Goal: Transaction & Acquisition: Purchase product/service

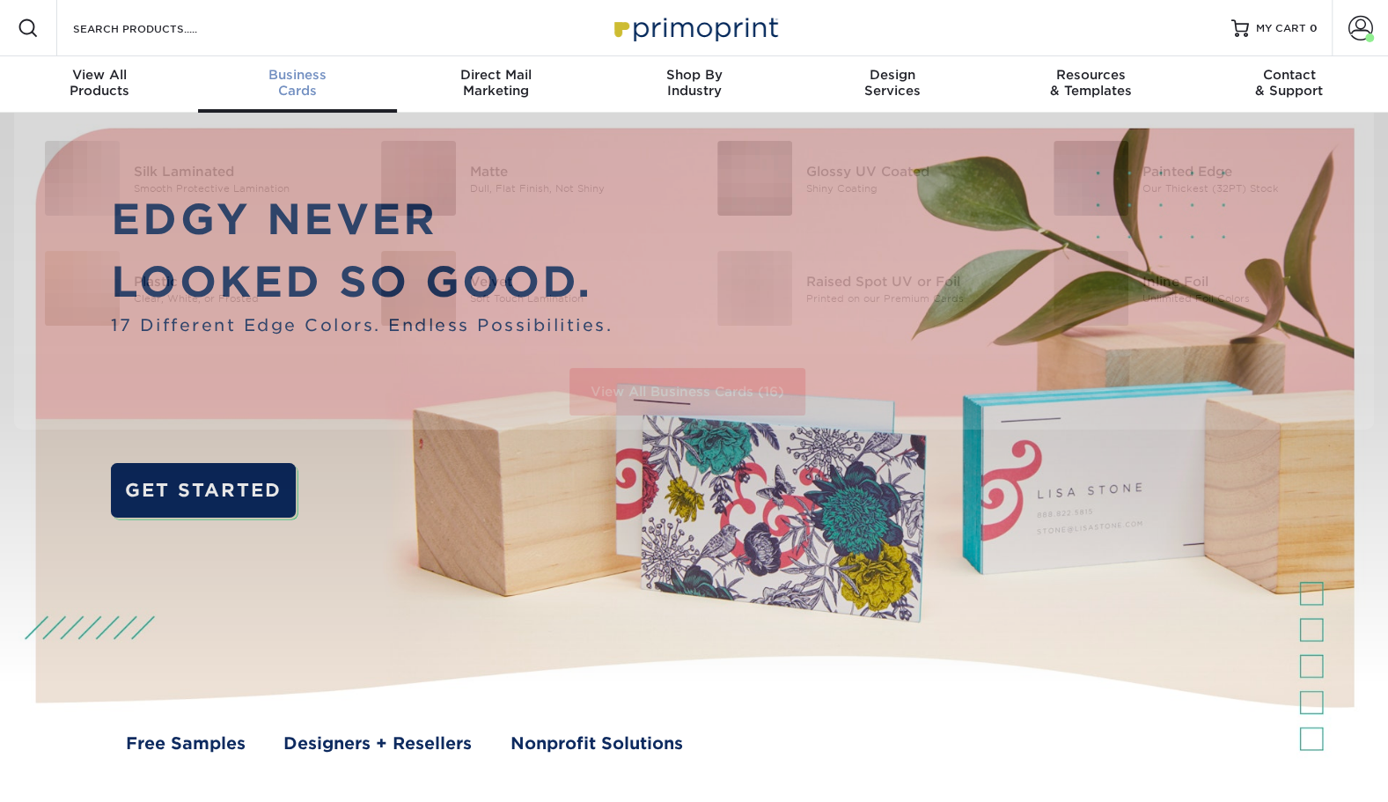
click at [312, 104] on link "Business Cards" at bounding box center [297, 84] width 198 height 56
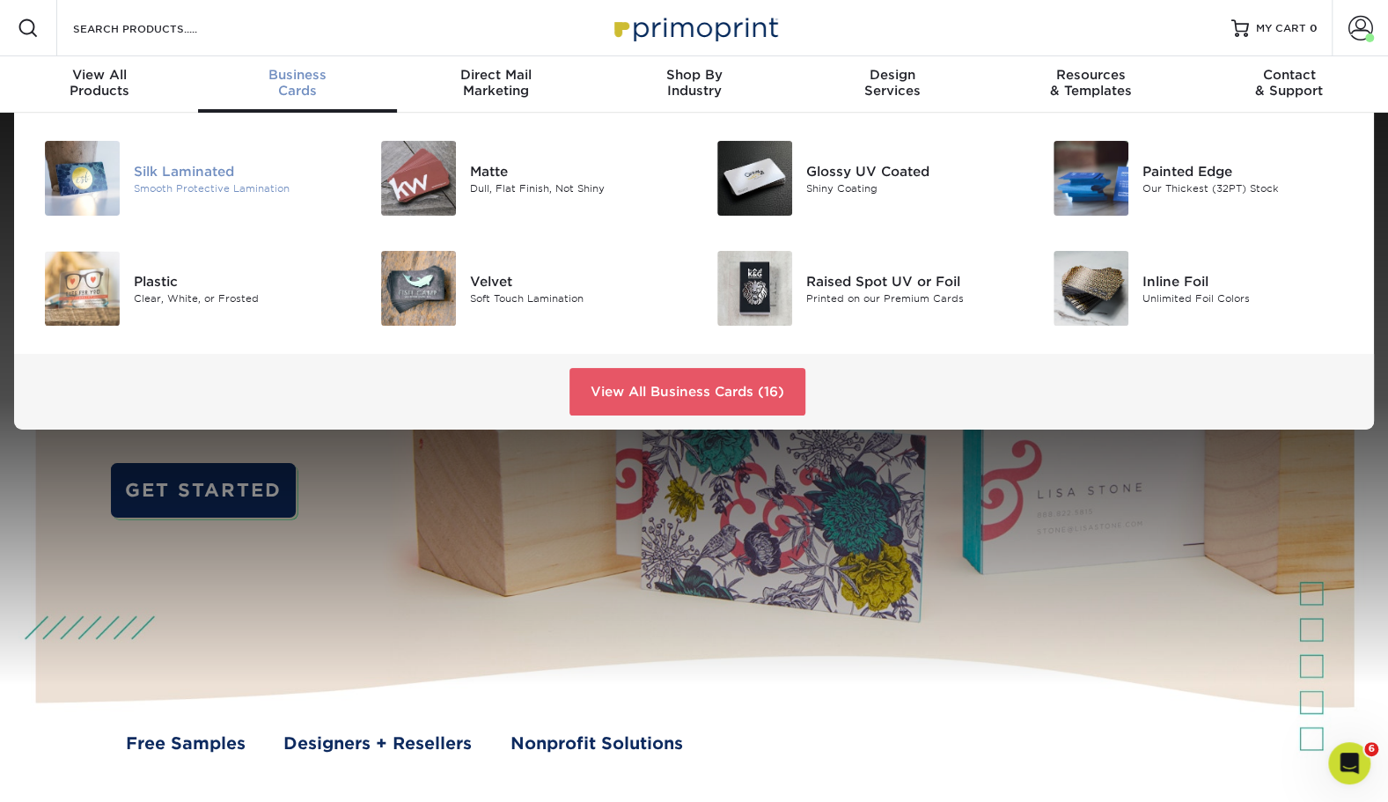
click at [252, 186] on div "Smooth Protective Lamination" at bounding box center [239, 187] width 211 height 15
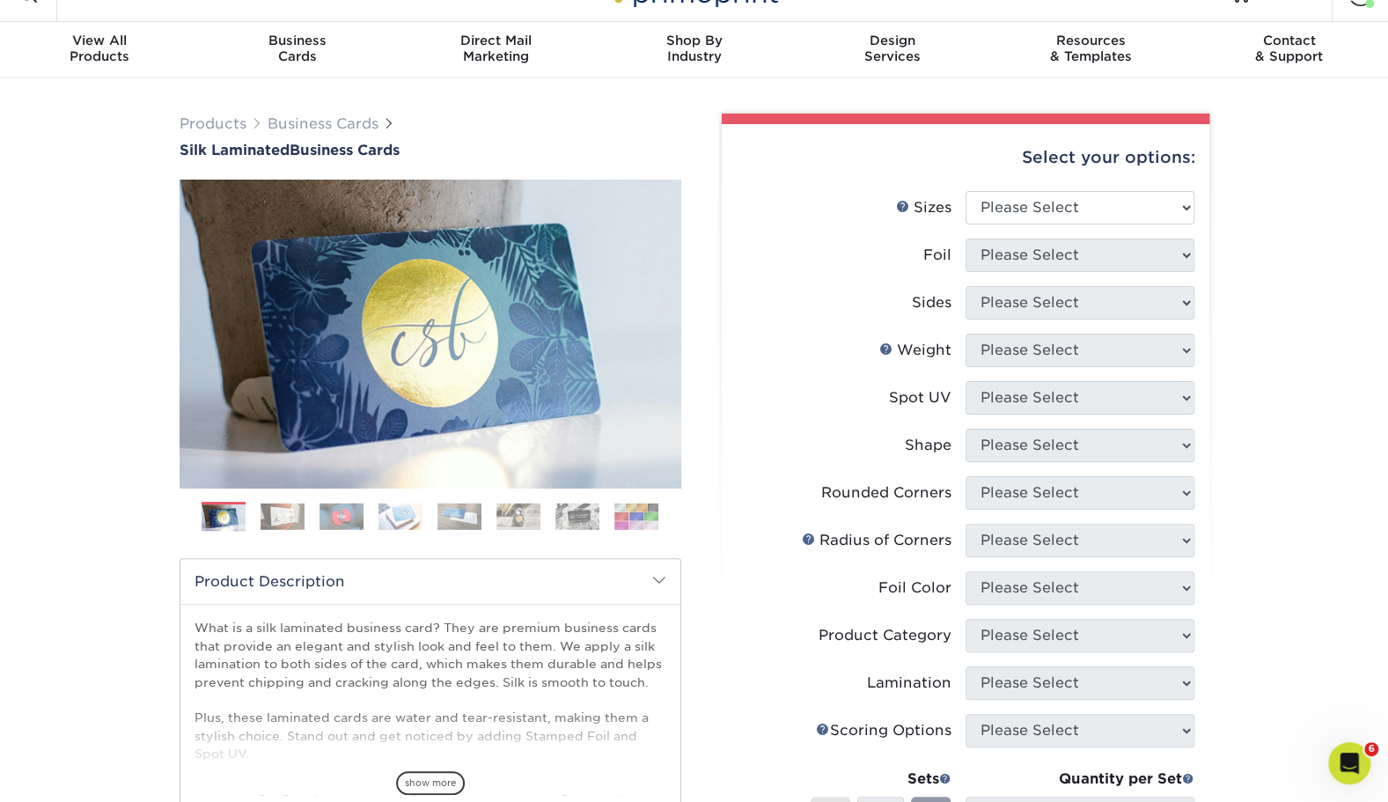
click at [285, 517] on img at bounding box center [283, 516] width 44 height 27
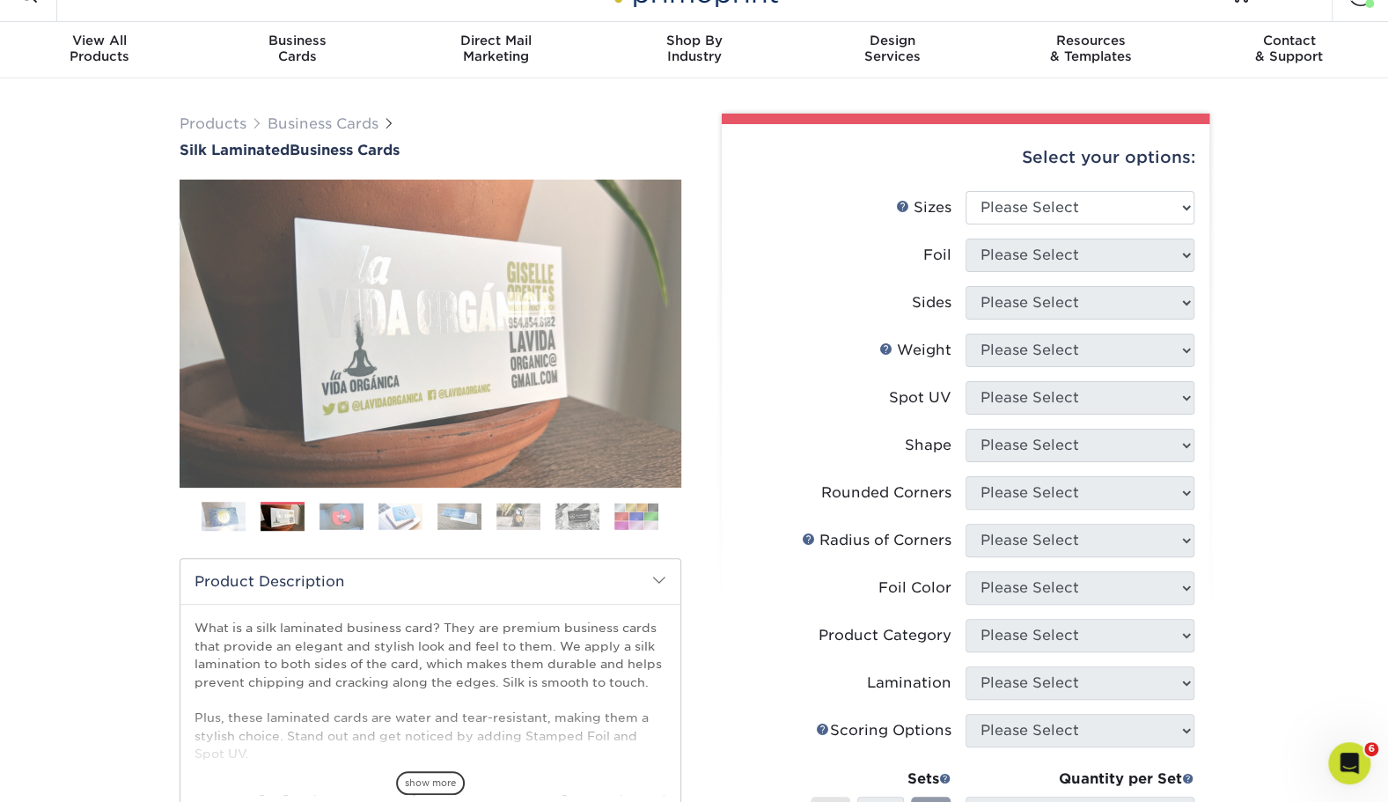
click at [331, 512] on img at bounding box center [341, 516] width 44 height 27
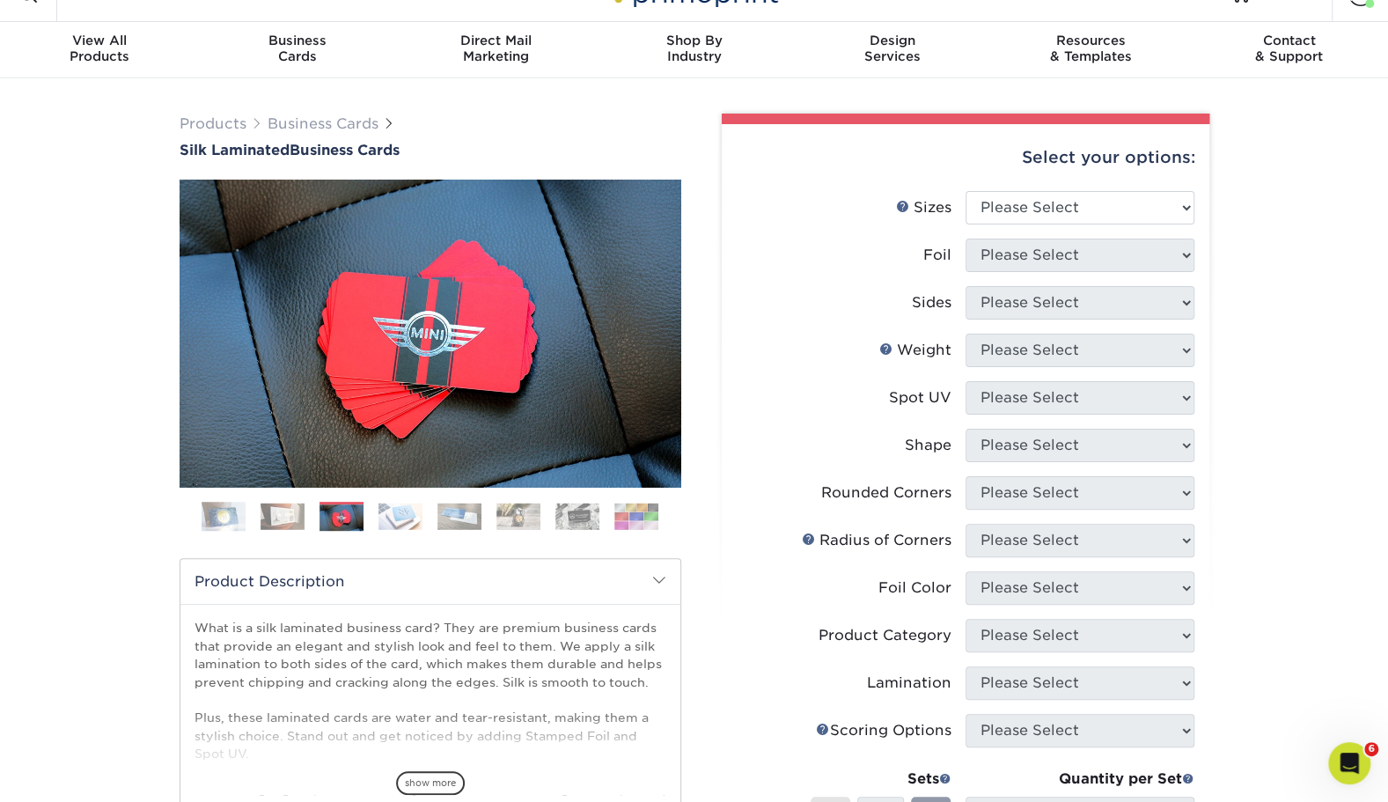
click at [283, 525] on img at bounding box center [283, 516] width 44 height 27
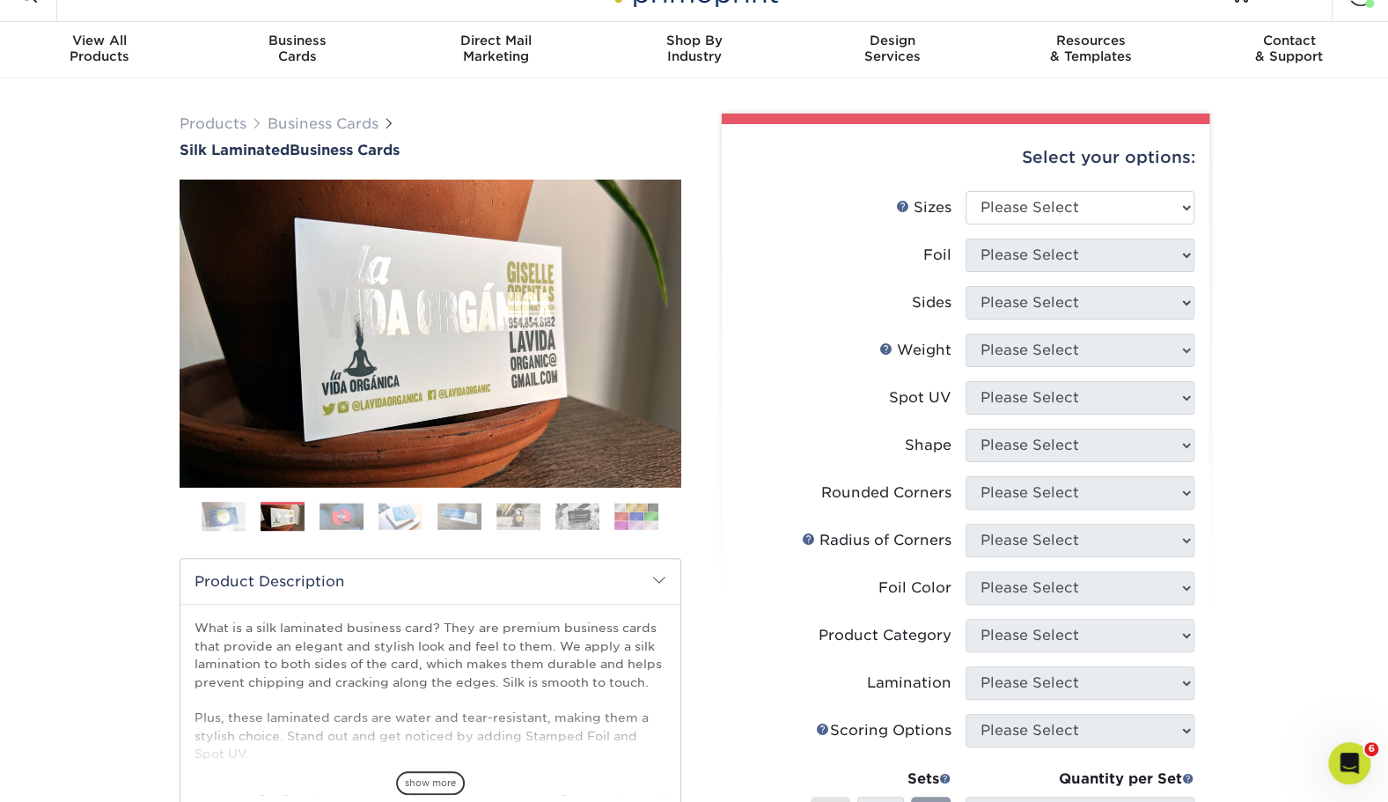
click at [412, 512] on img at bounding box center [400, 516] width 44 height 27
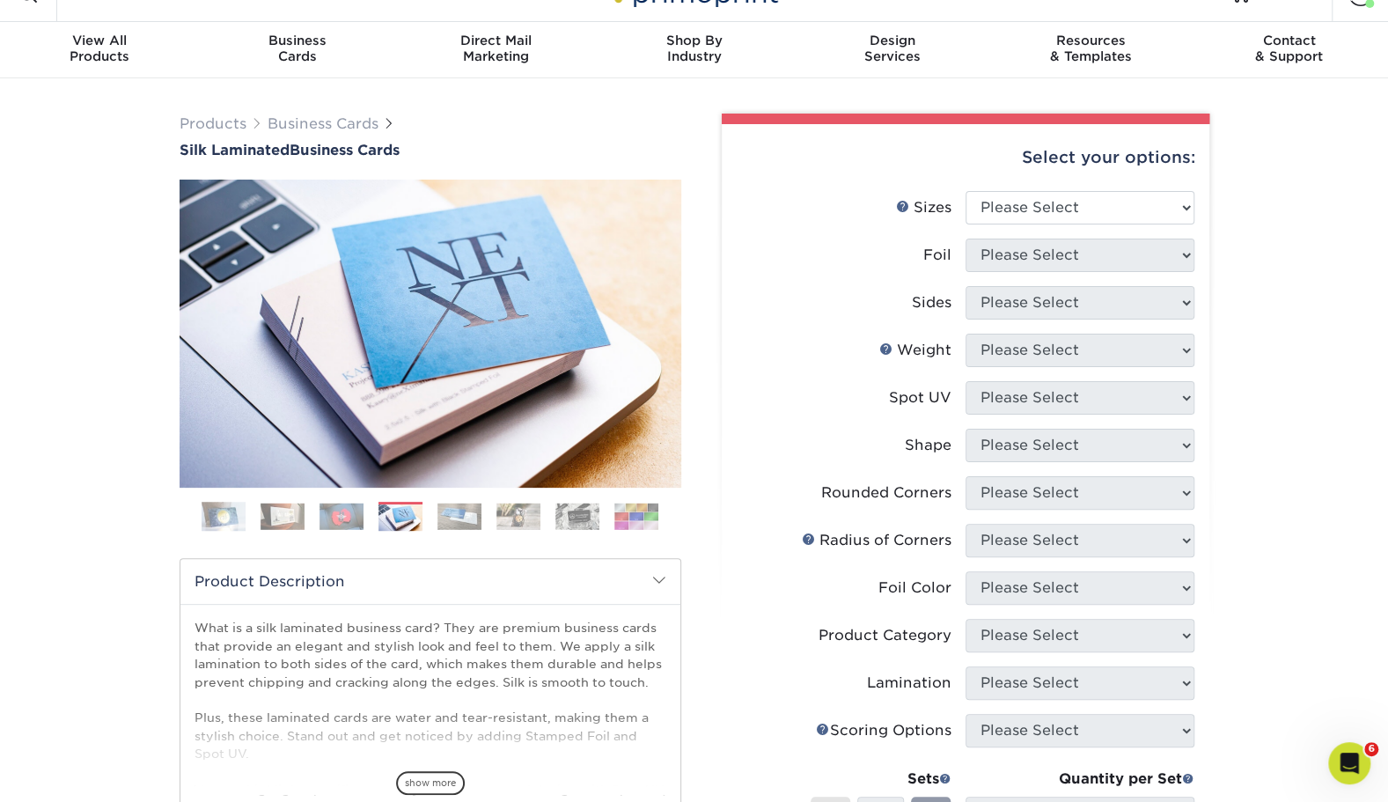
click at [454, 507] on img at bounding box center [459, 516] width 44 height 27
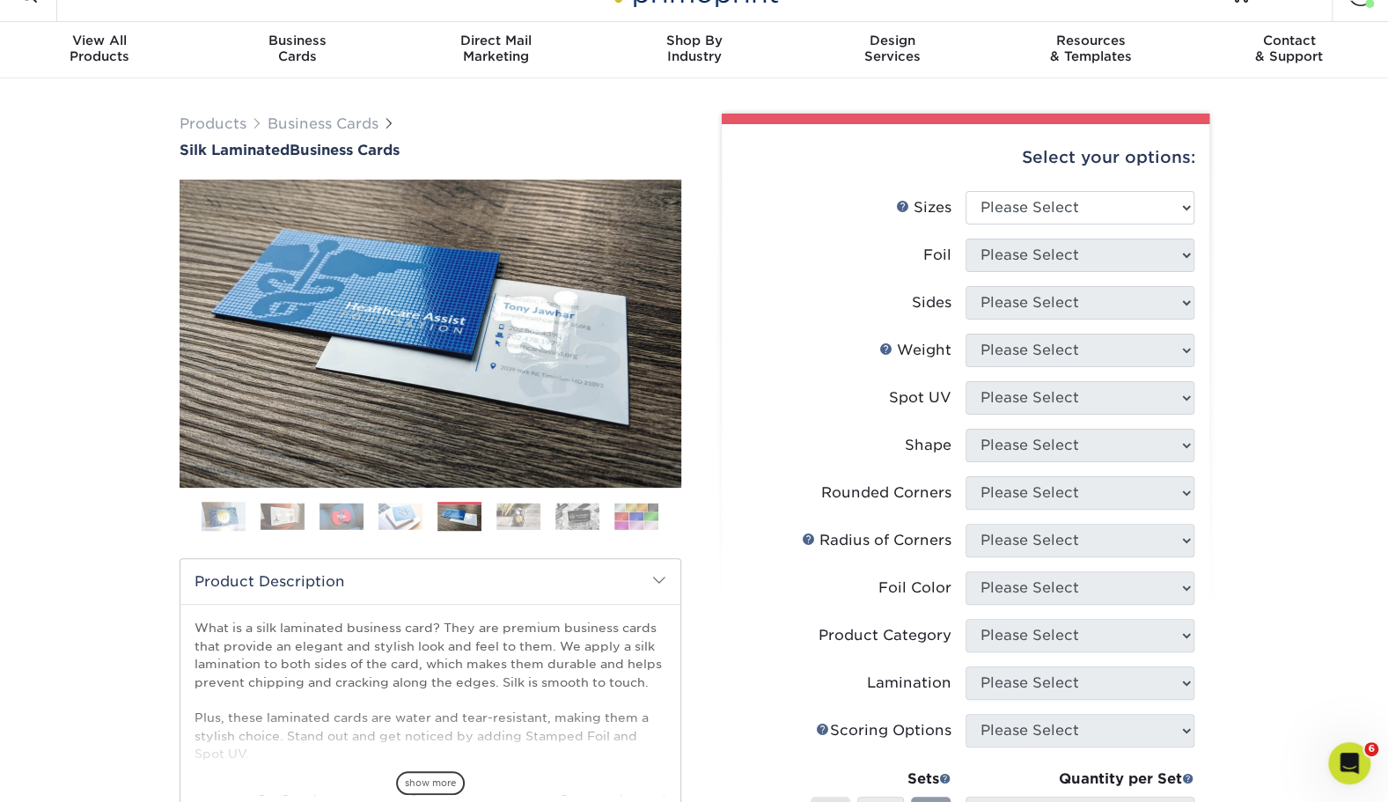
click at [496, 503] on img at bounding box center [518, 516] width 44 height 27
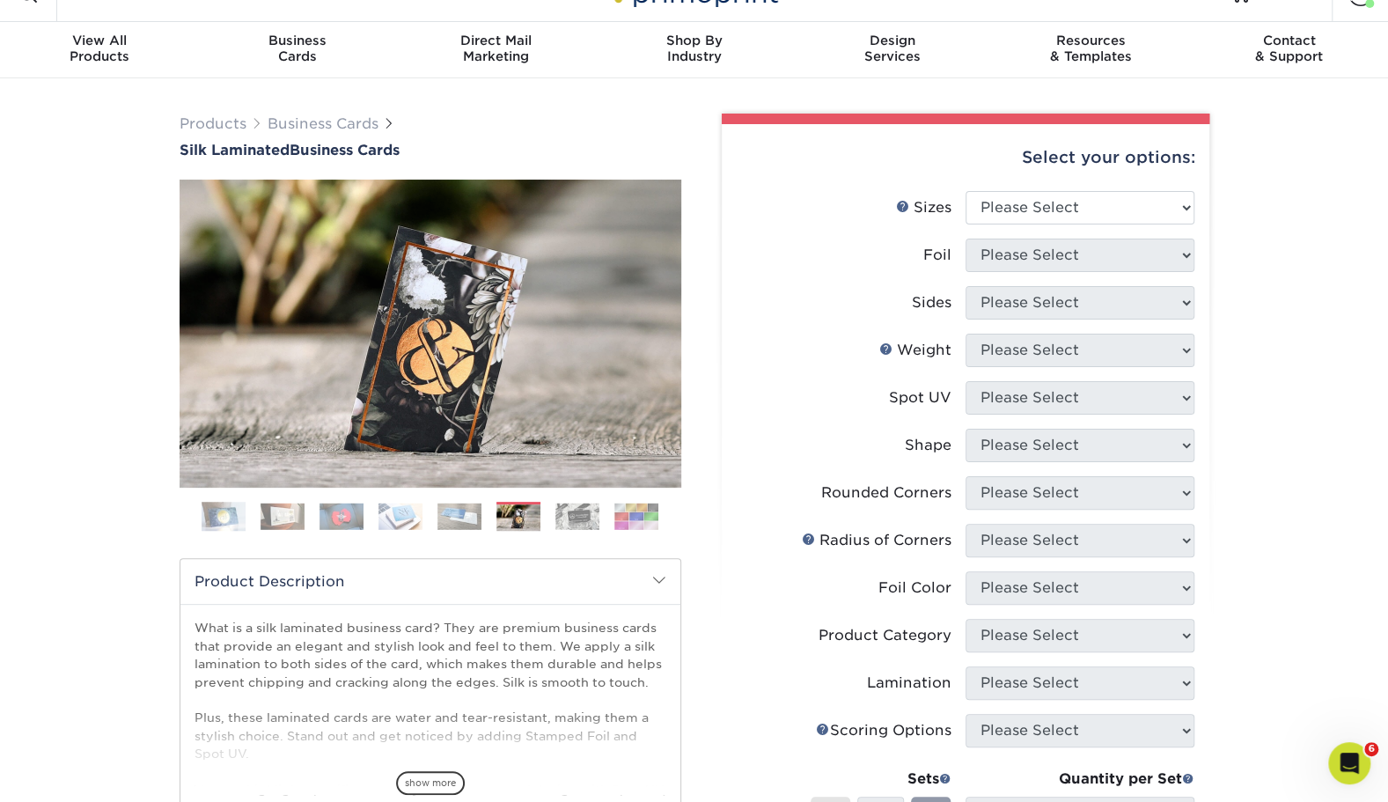
click at [448, 513] on img at bounding box center [459, 516] width 44 height 27
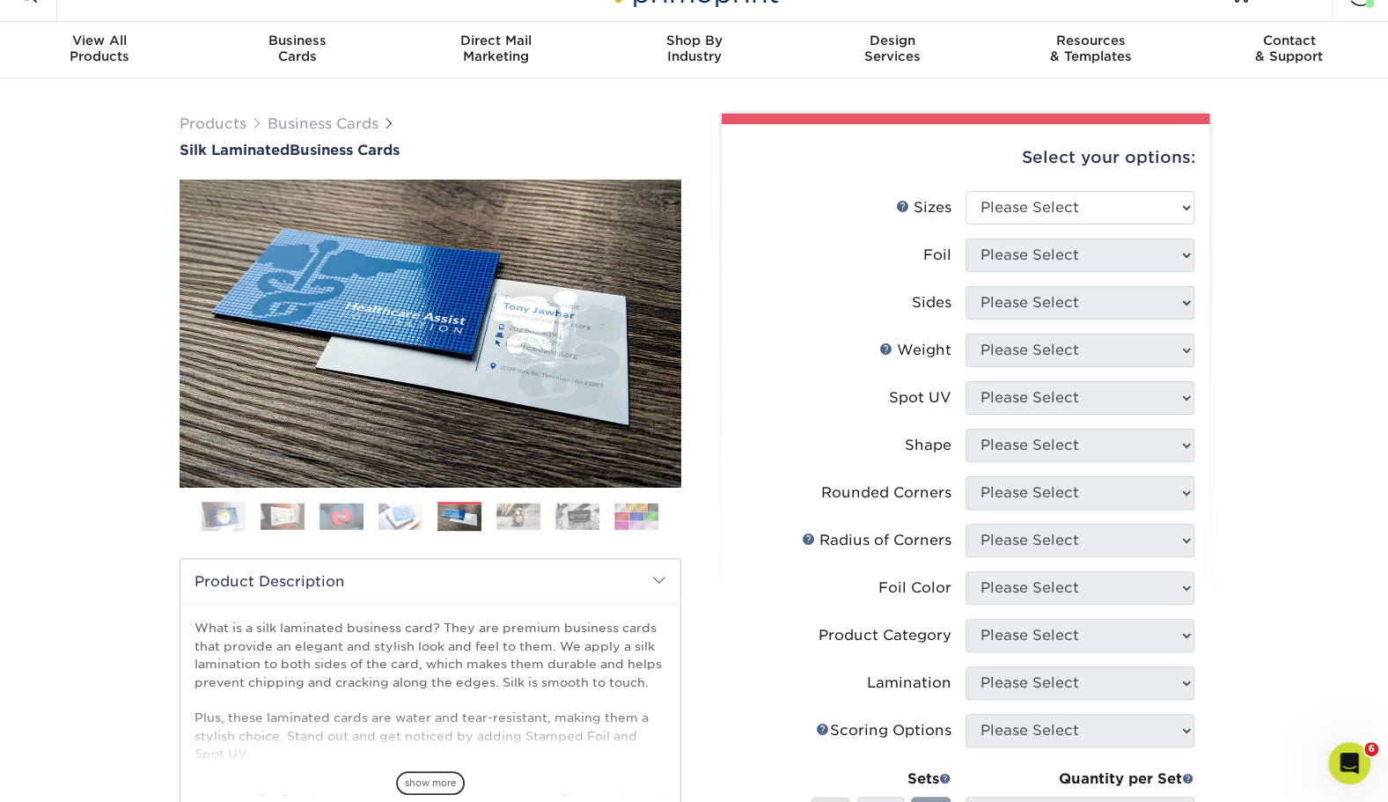
click at [415, 517] on img at bounding box center [400, 516] width 44 height 27
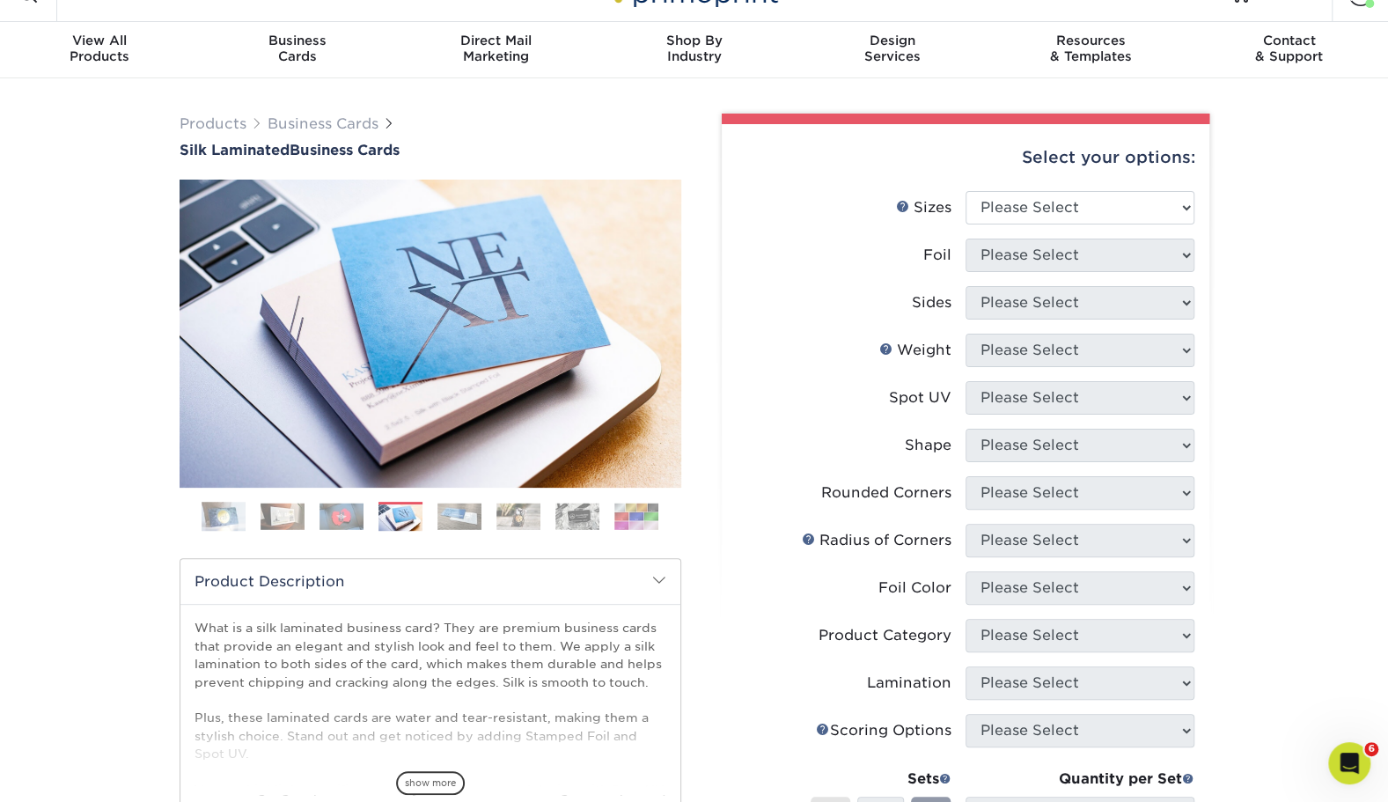
click at [528, 507] on img at bounding box center [518, 516] width 44 height 27
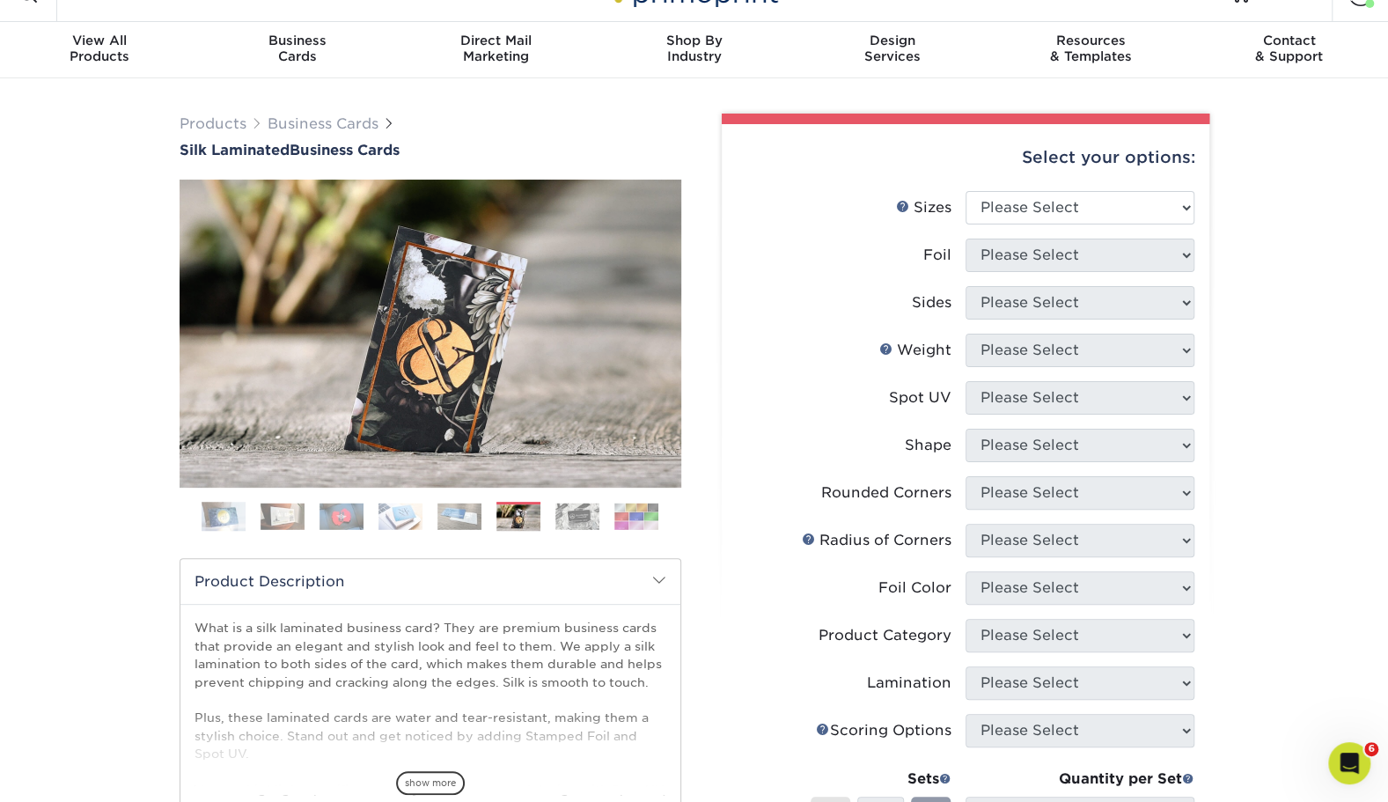
click at [568, 509] on img at bounding box center [577, 516] width 44 height 27
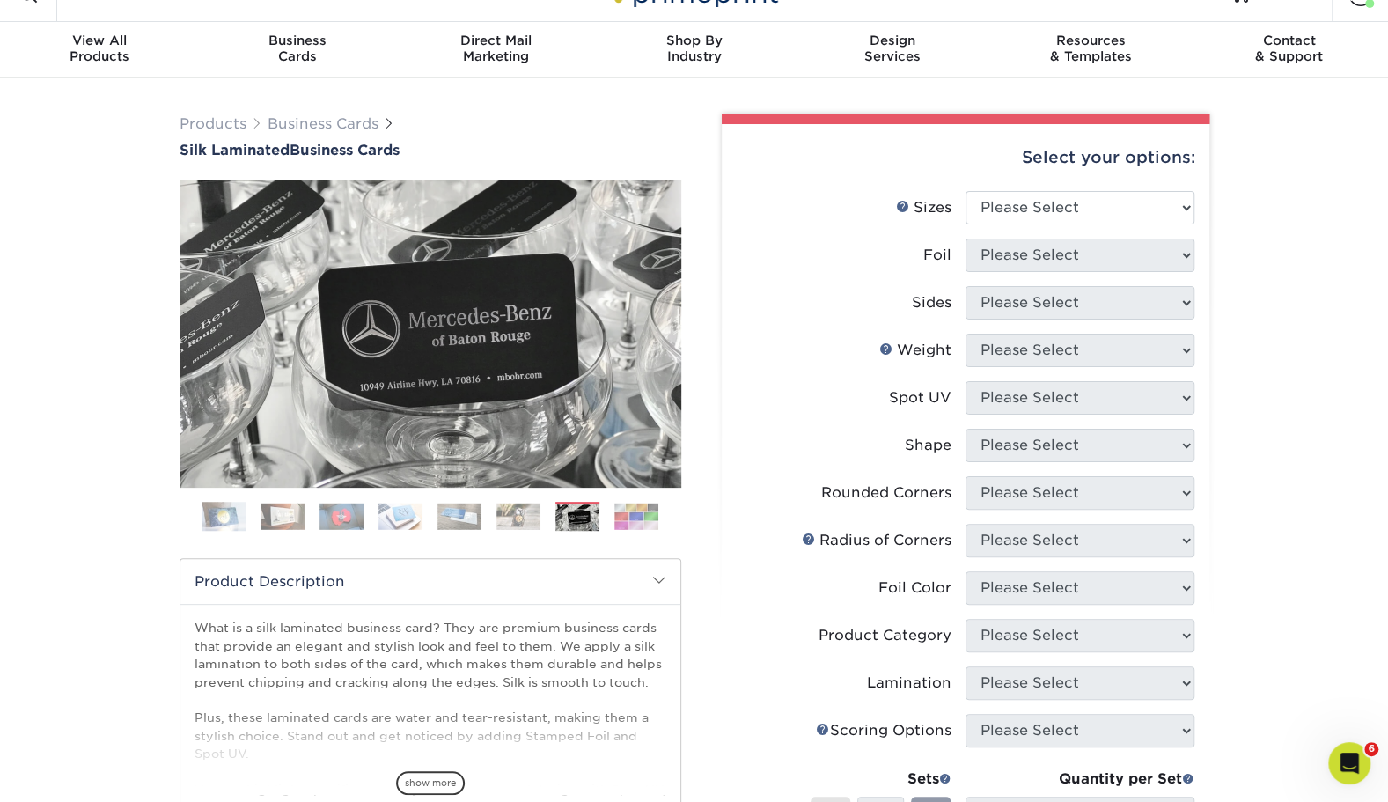
click at [593, 507] on img at bounding box center [577, 517] width 44 height 27
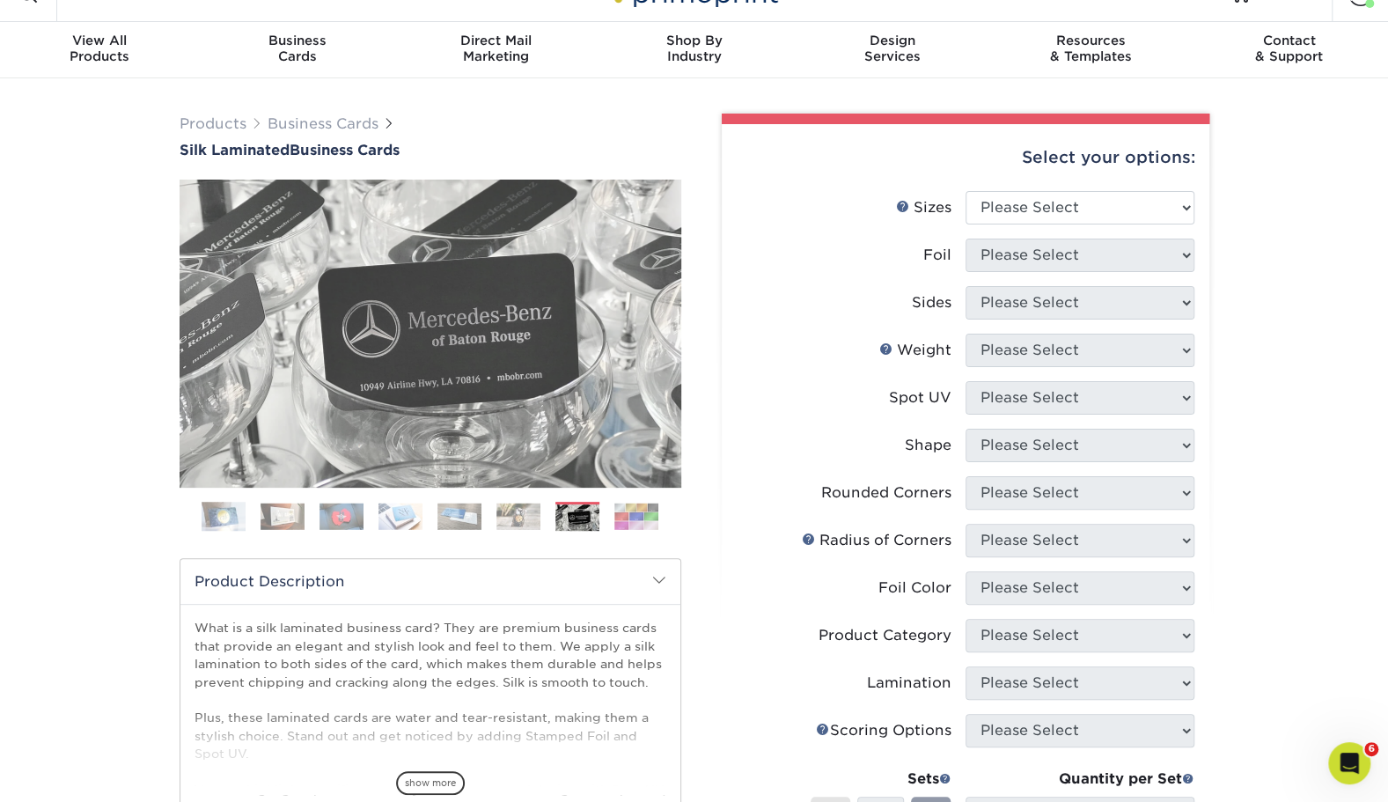
click at [628, 510] on img at bounding box center [636, 516] width 44 height 27
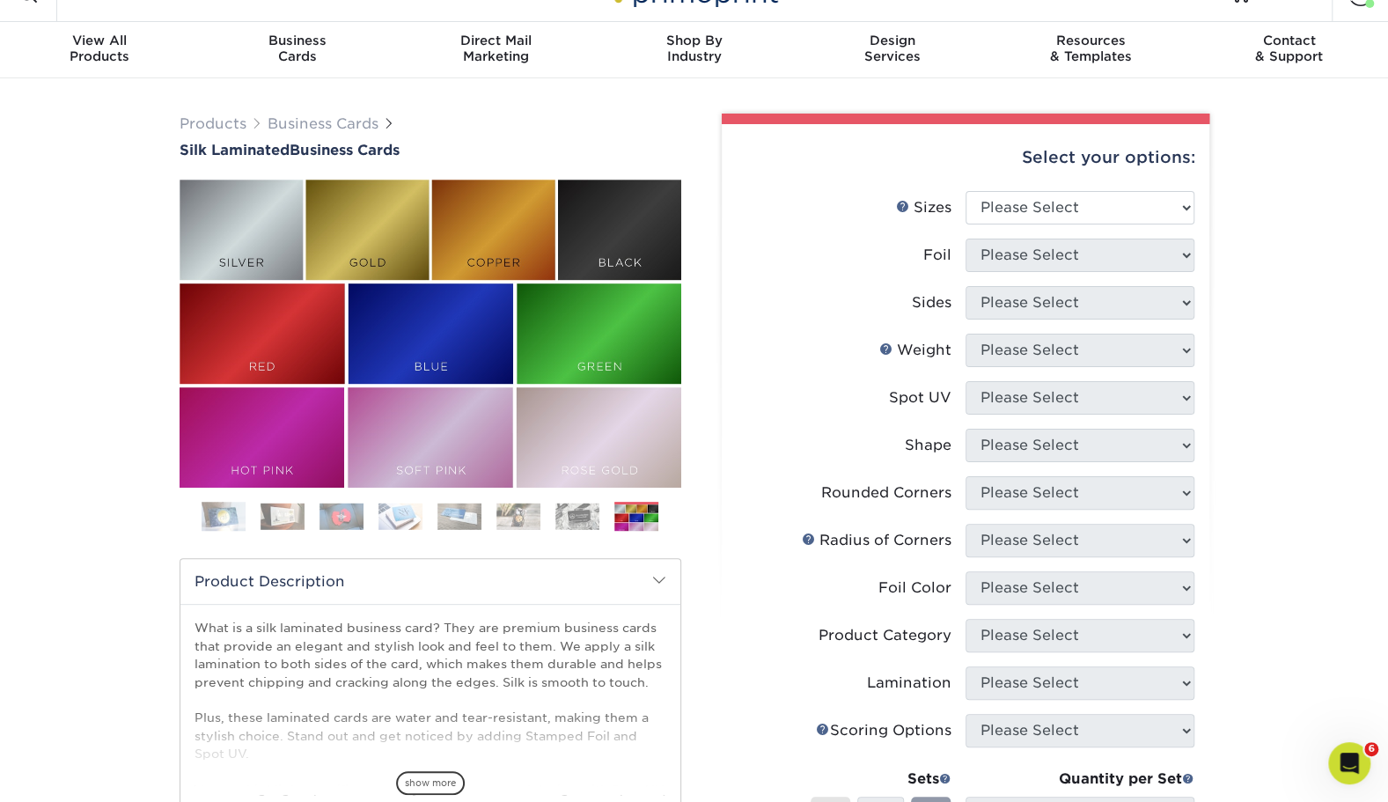
click at [311, 517] on ol at bounding box center [431, 523] width 502 height 42
click at [329, 514] on img at bounding box center [341, 516] width 44 height 27
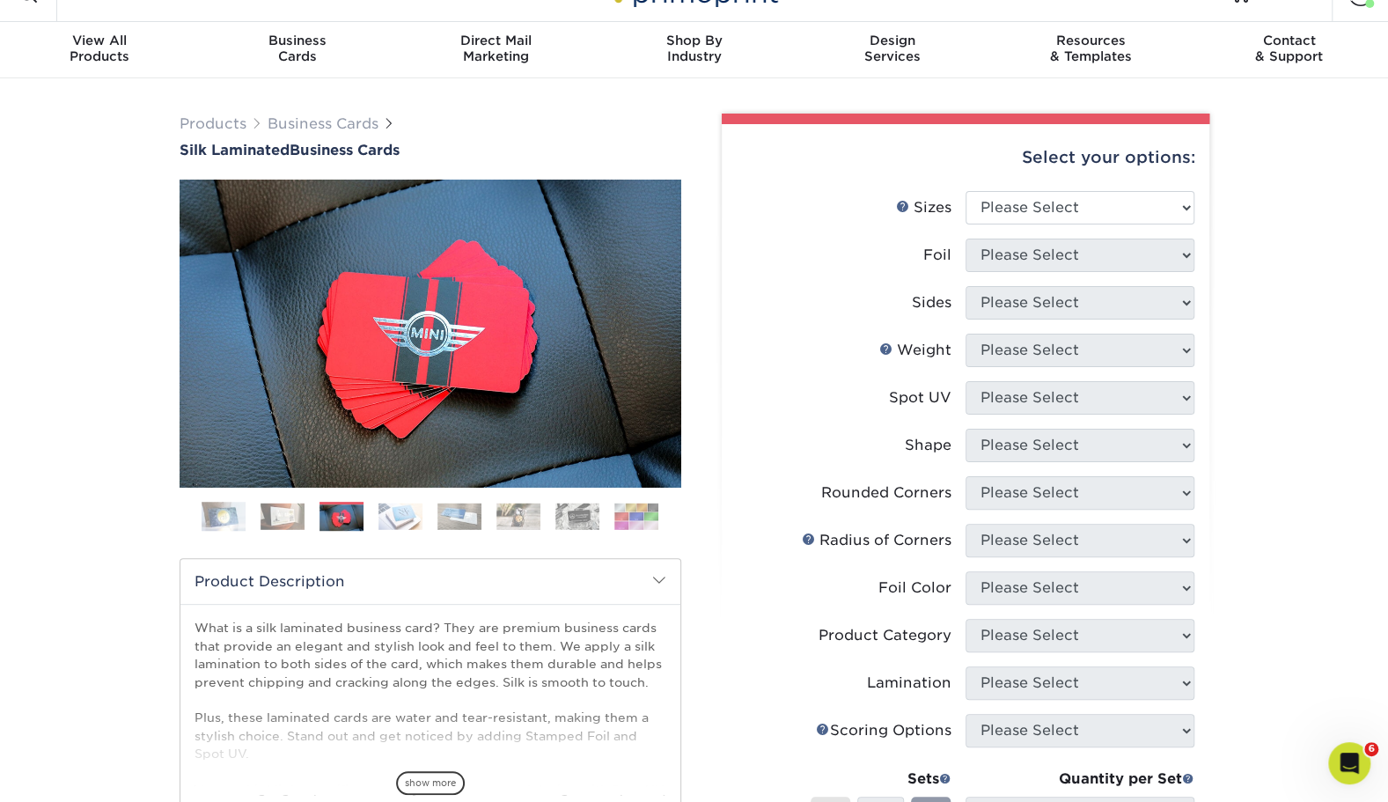
click at [264, 523] on img at bounding box center [283, 516] width 44 height 27
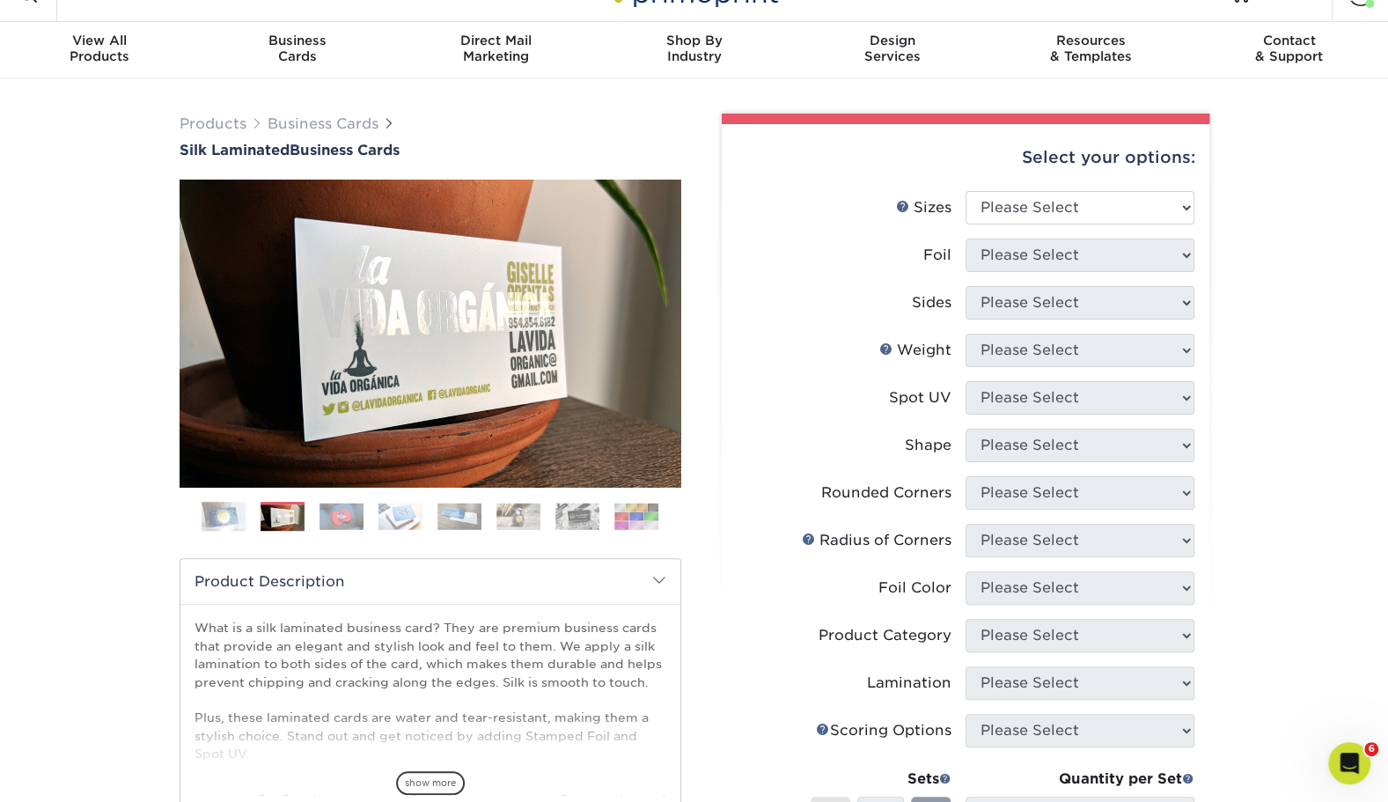
click at [384, 525] on img at bounding box center [400, 516] width 44 height 27
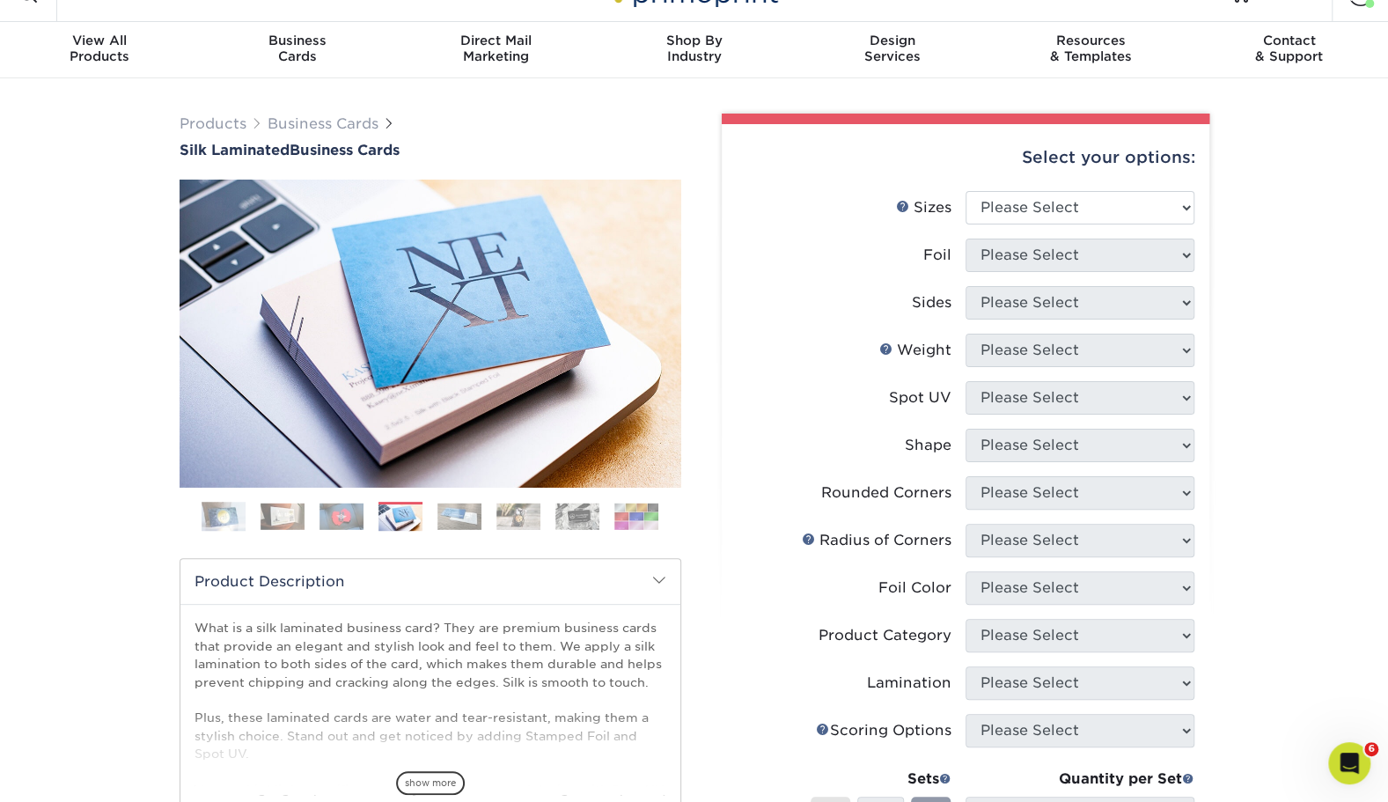
click at [449, 519] on img at bounding box center [459, 516] width 44 height 27
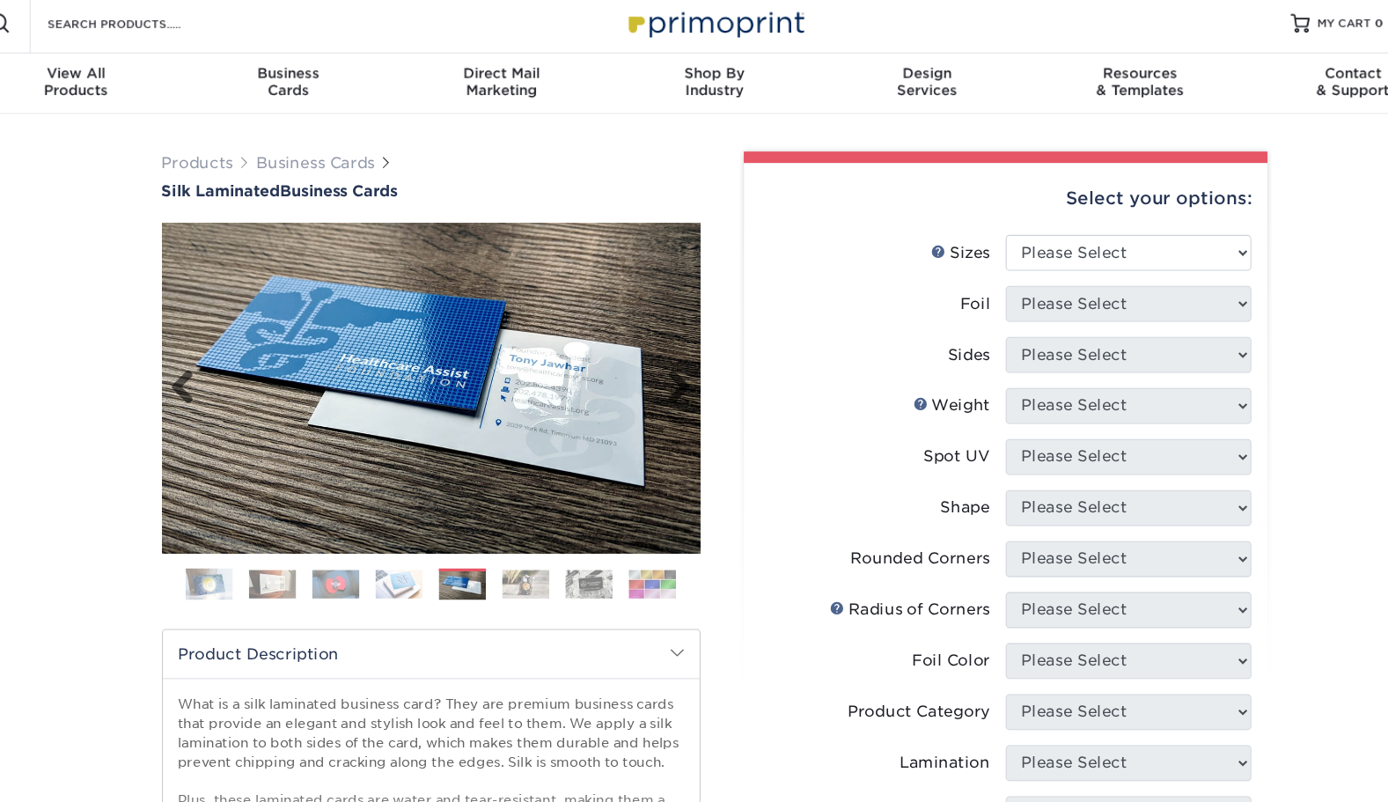
scroll to position [6, 0]
